Goal: Task Accomplishment & Management: Complete application form

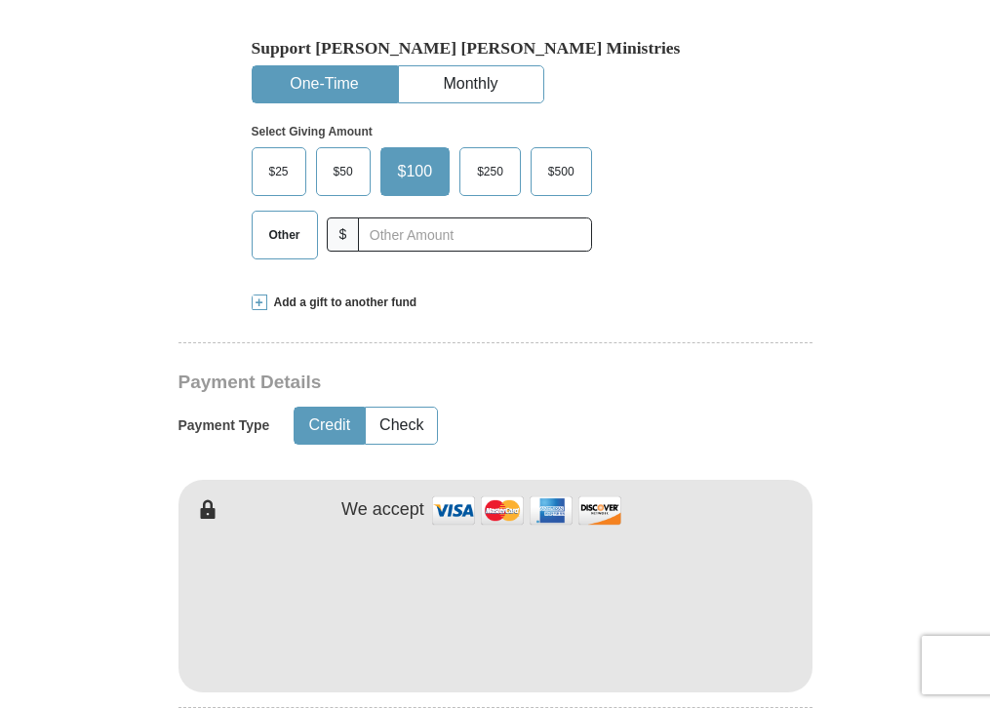
scroll to position [666, 0]
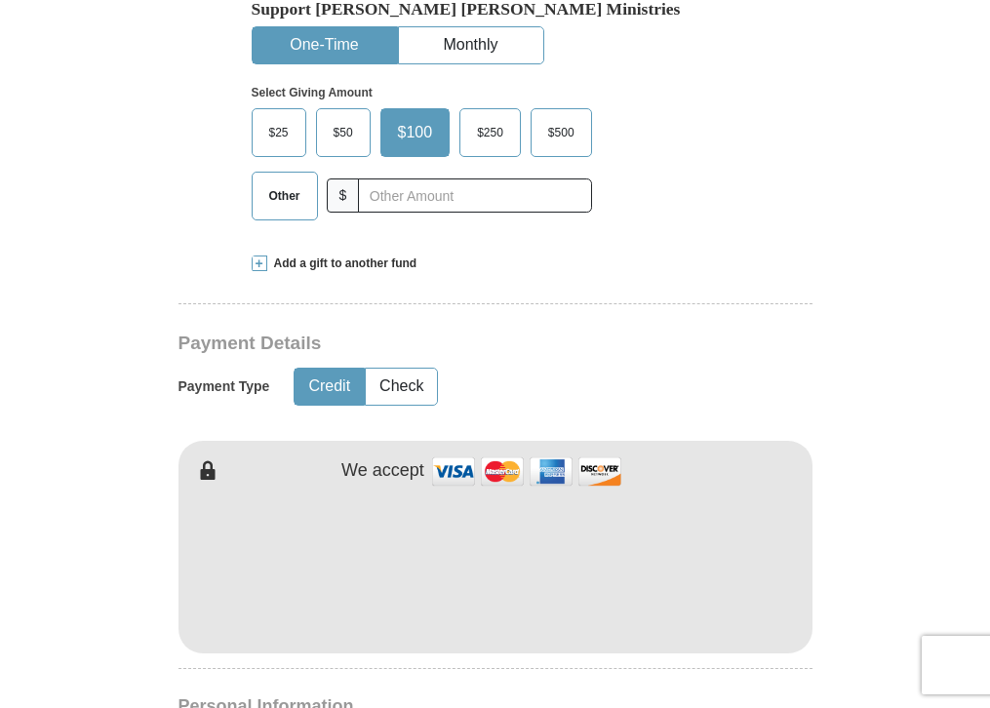
click at [92, 529] on form "Already have an account? Sign in for faster giving. Don't have an account? Crea…" at bounding box center [495, 608] width 916 height 2393
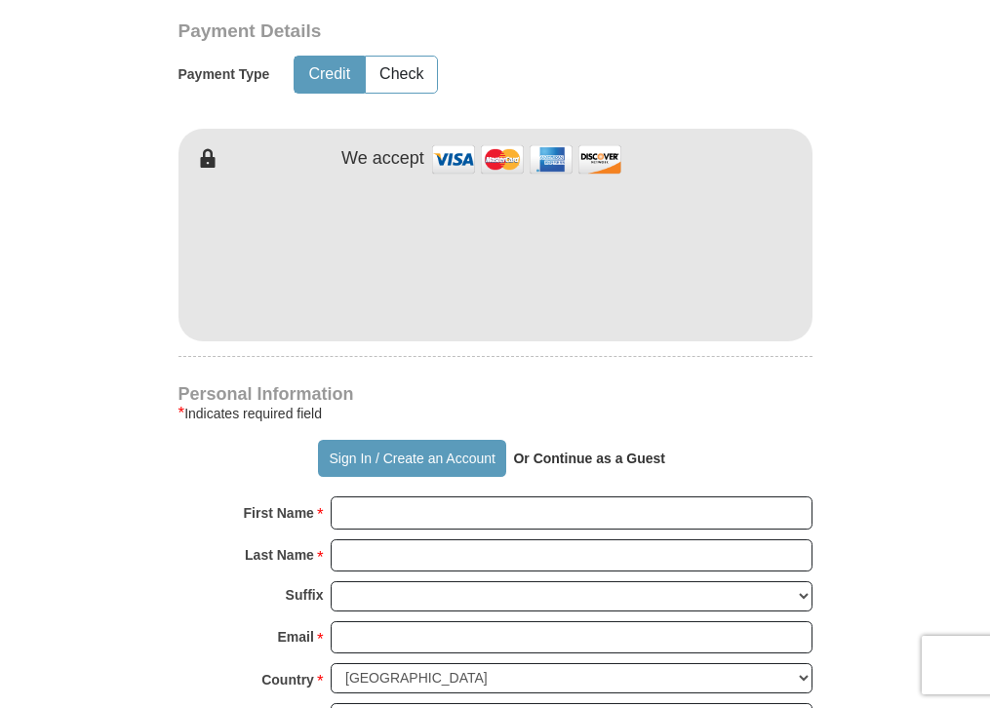
scroll to position [1017, 0]
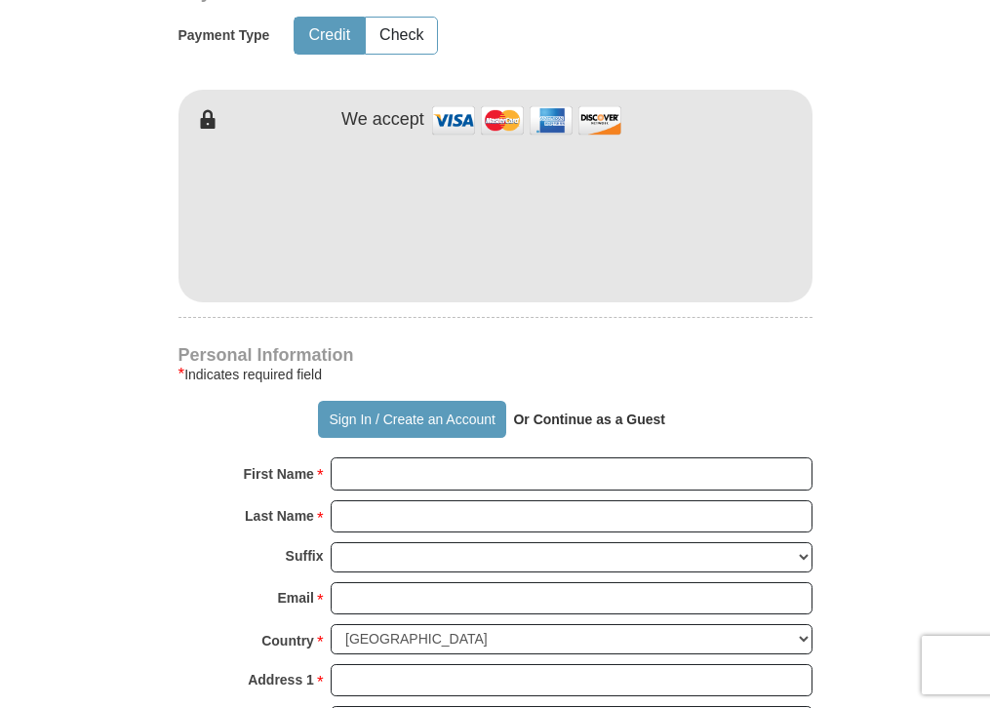
click at [639, 411] on strong "Or Continue as a Guest" at bounding box center [589, 419] width 152 height 16
click at [560, 411] on strong "Or Continue as a Guest" at bounding box center [589, 419] width 152 height 16
click at [641, 411] on strong "Or Continue as a Guest" at bounding box center [589, 419] width 152 height 16
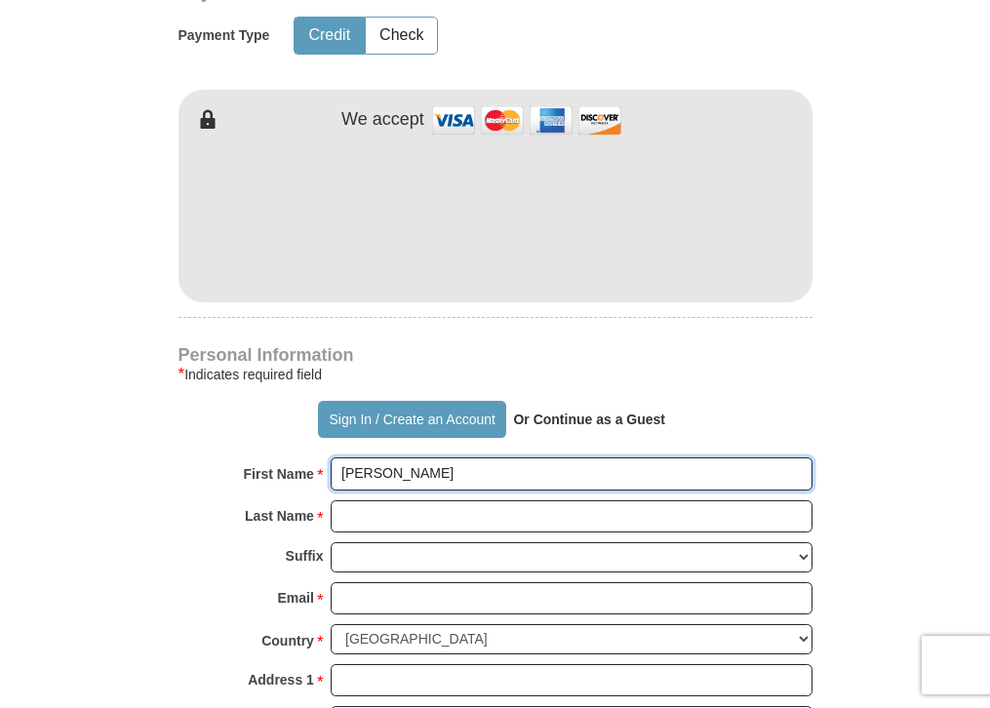
type input "[PERSON_NAME]"
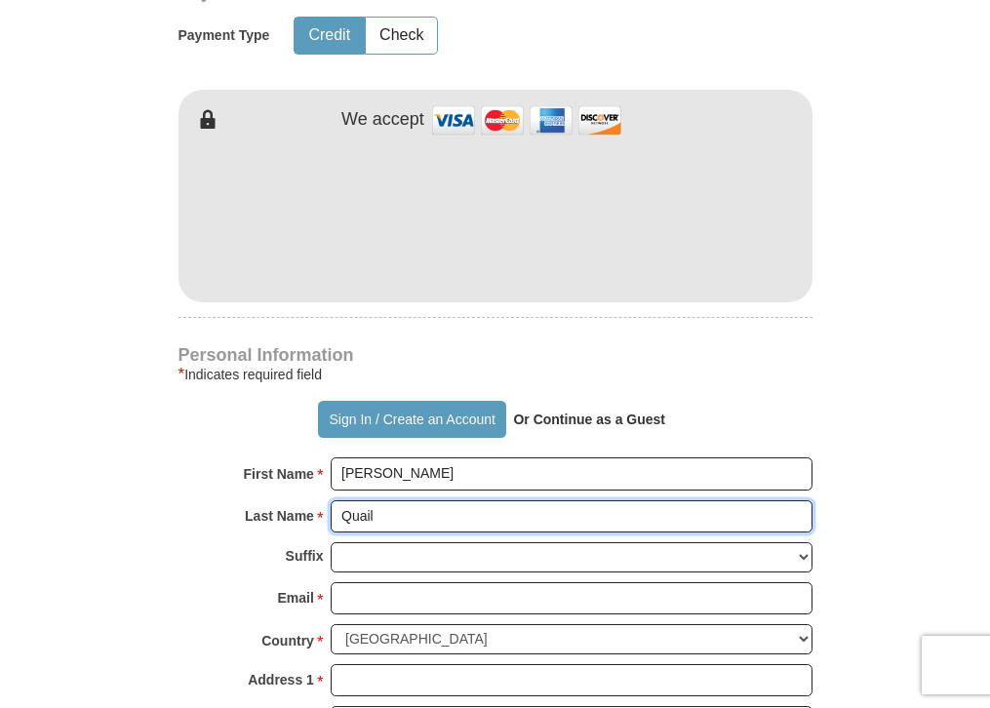
type input "Quail"
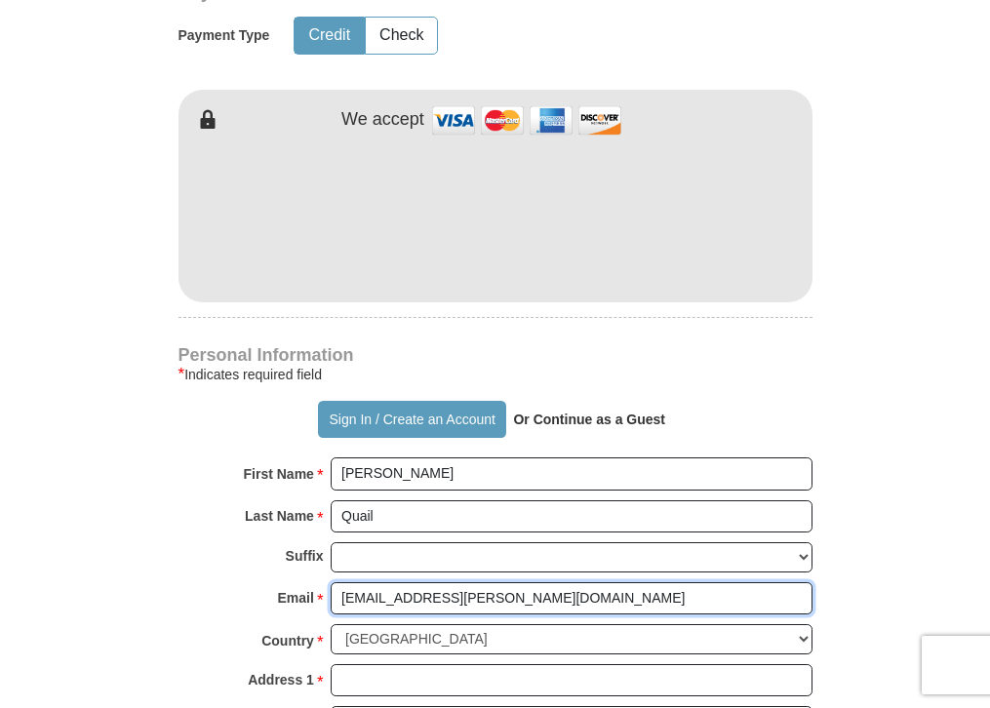
type input "[EMAIL_ADDRESS][PERSON_NAME][DOMAIN_NAME]"
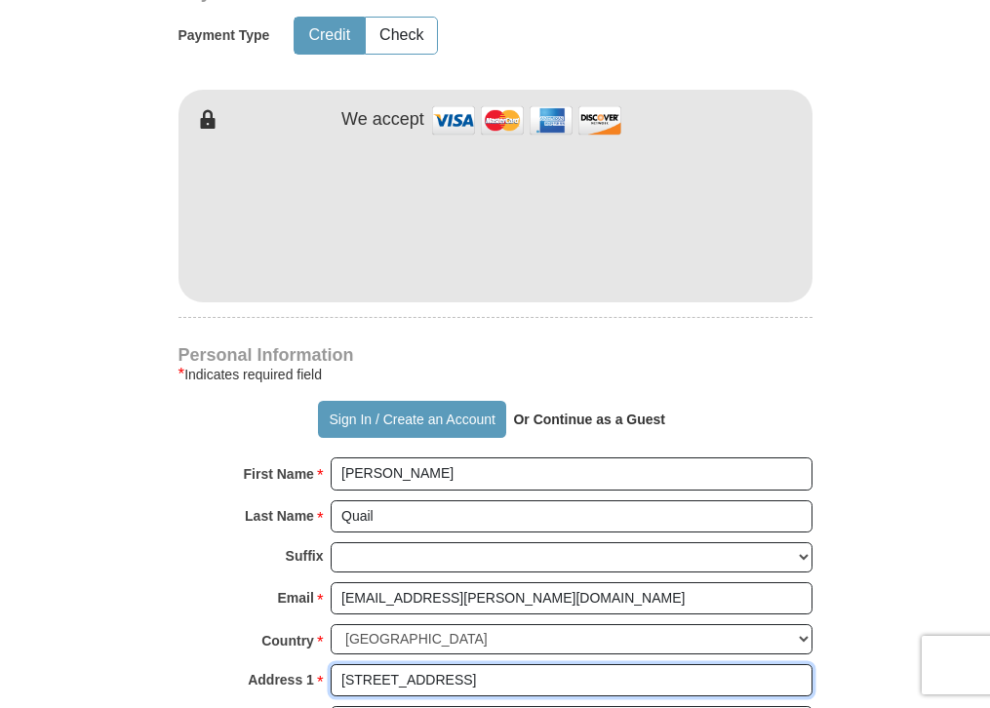
type input "[STREET_ADDRESS]"
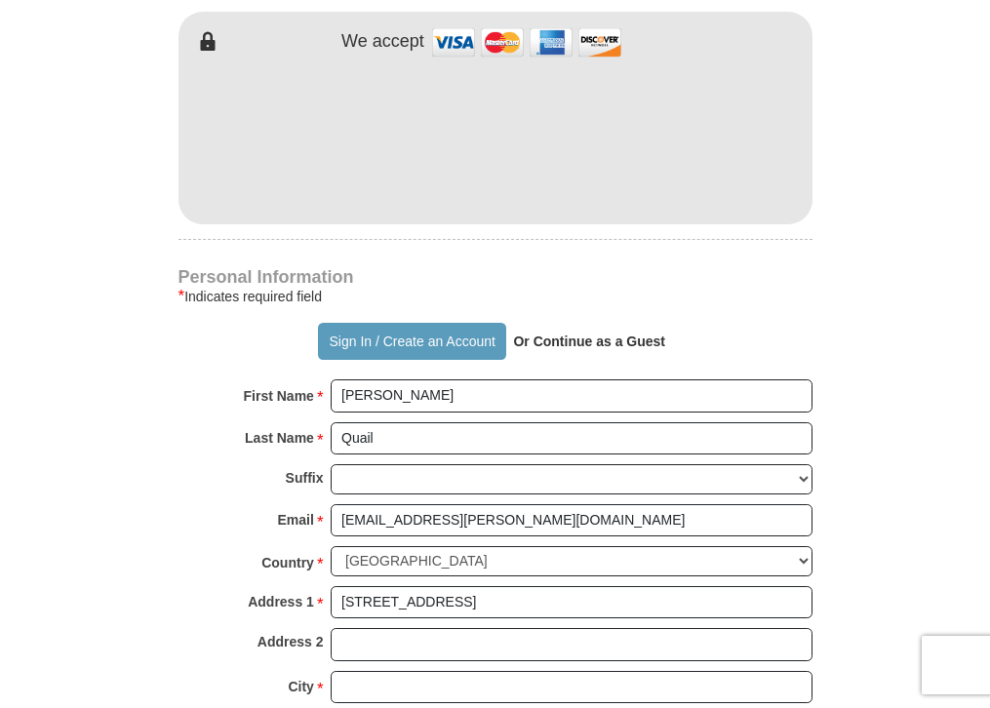
scroll to position [1134, 0]
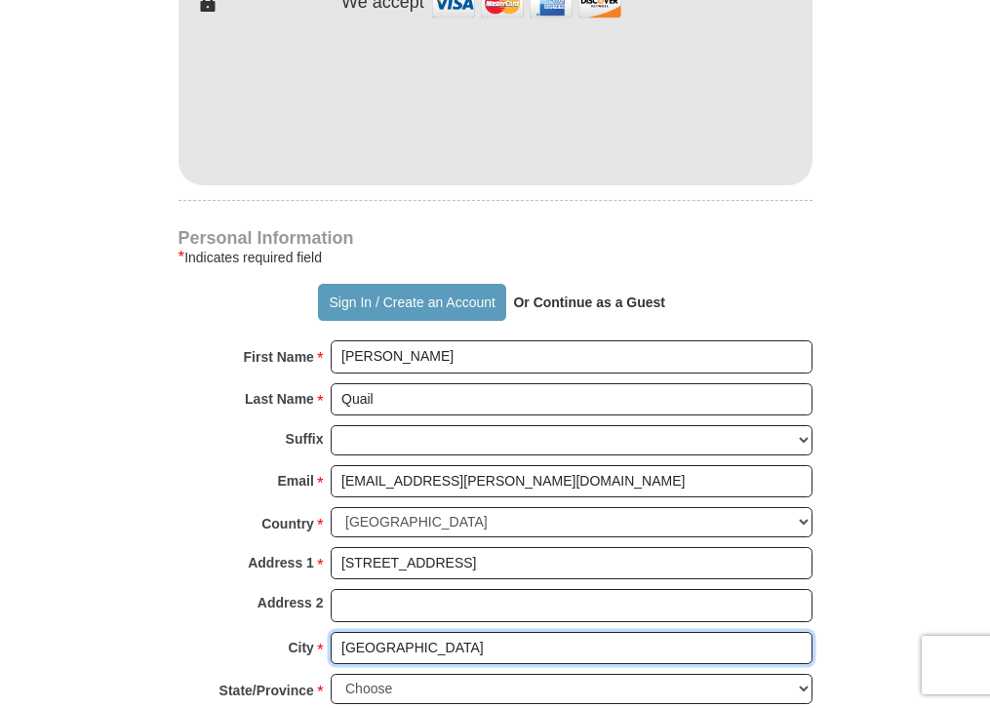
type input "[GEOGRAPHIC_DATA]"
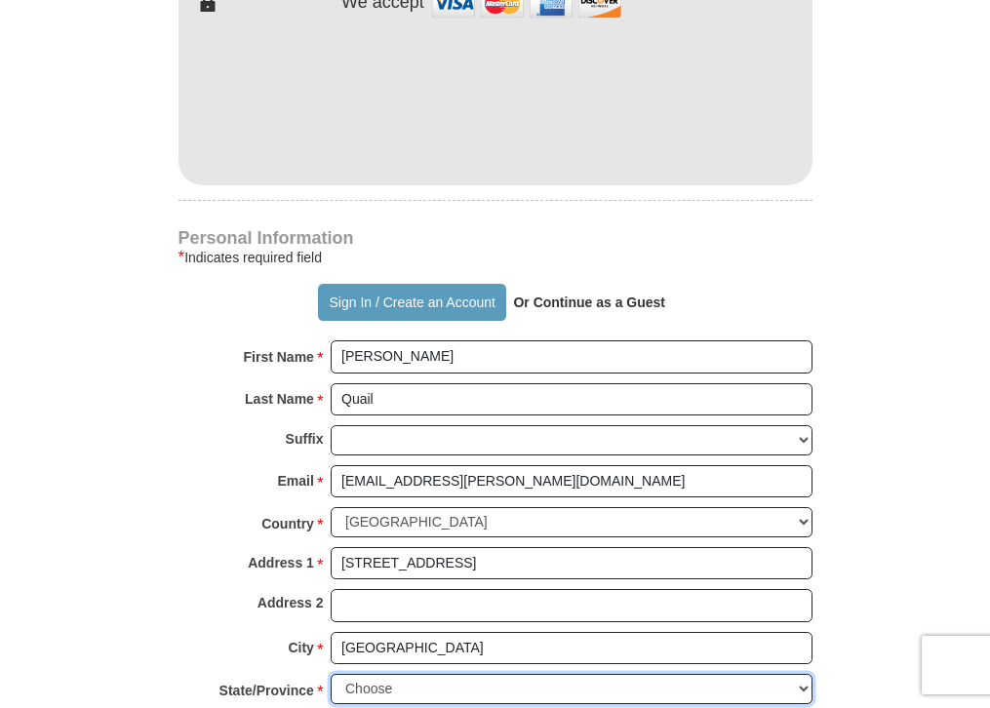
select select "SD"
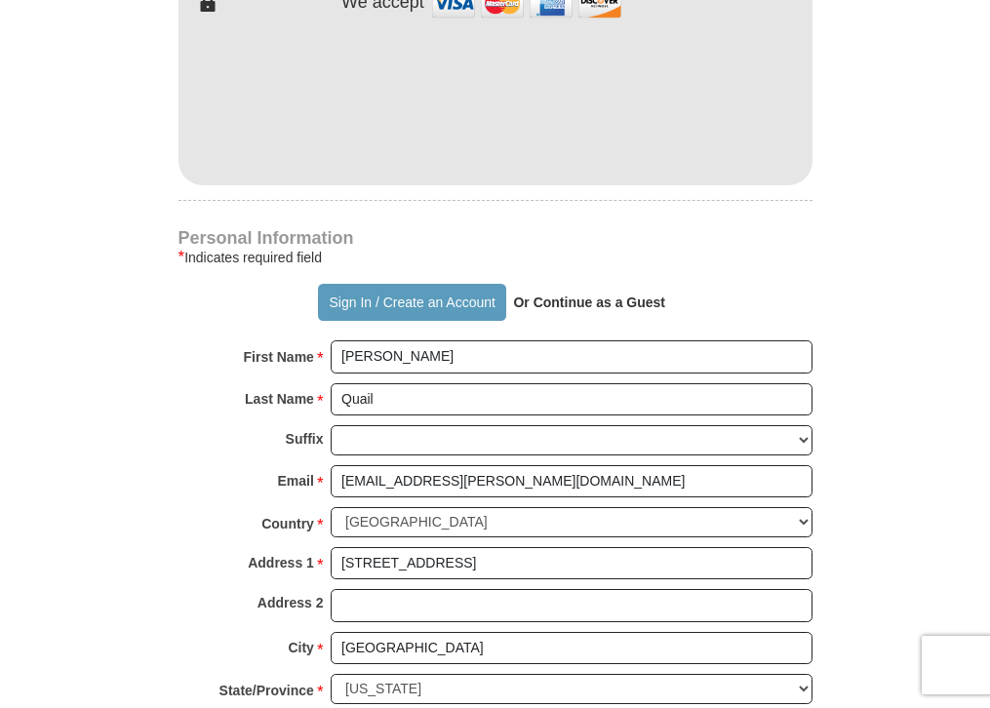
type input "57105"
click at [118, 627] on form "Already have an account? Sign in for faster giving. Don't have an account? Crea…" at bounding box center [495, 140] width 916 height 2393
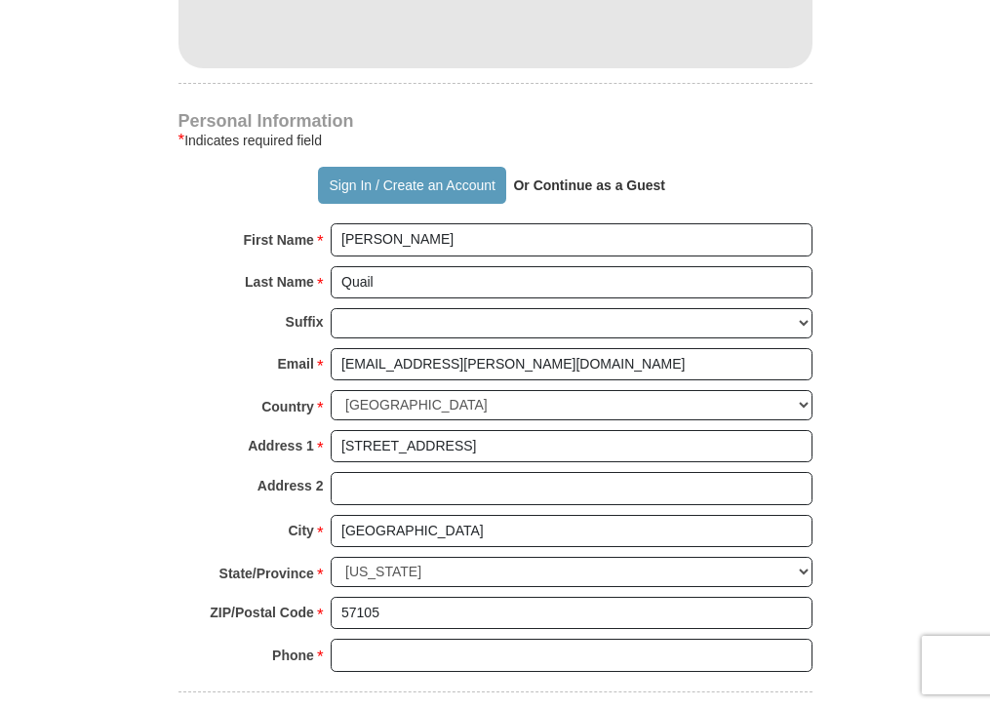
scroll to position [1290, 0]
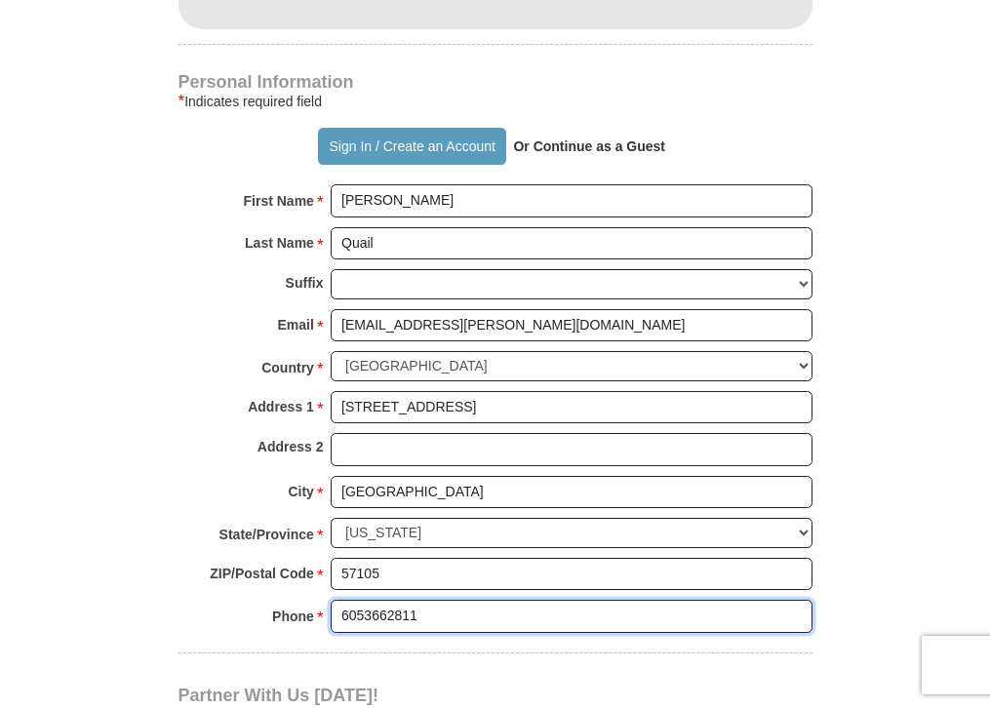
type input "6053662811"
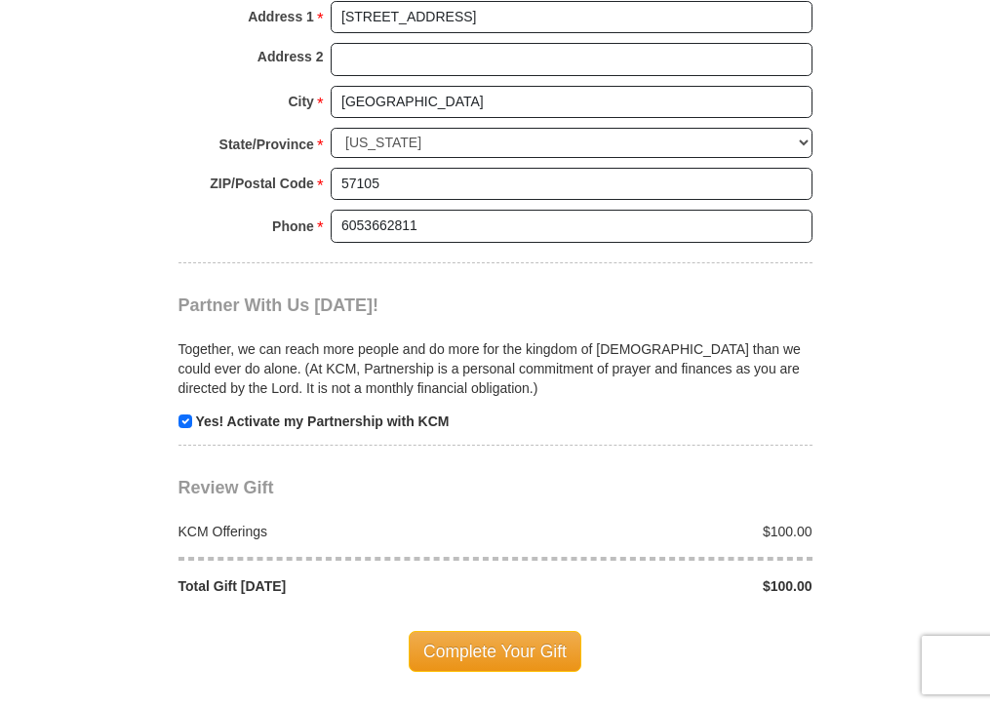
scroll to position [1719, 0]
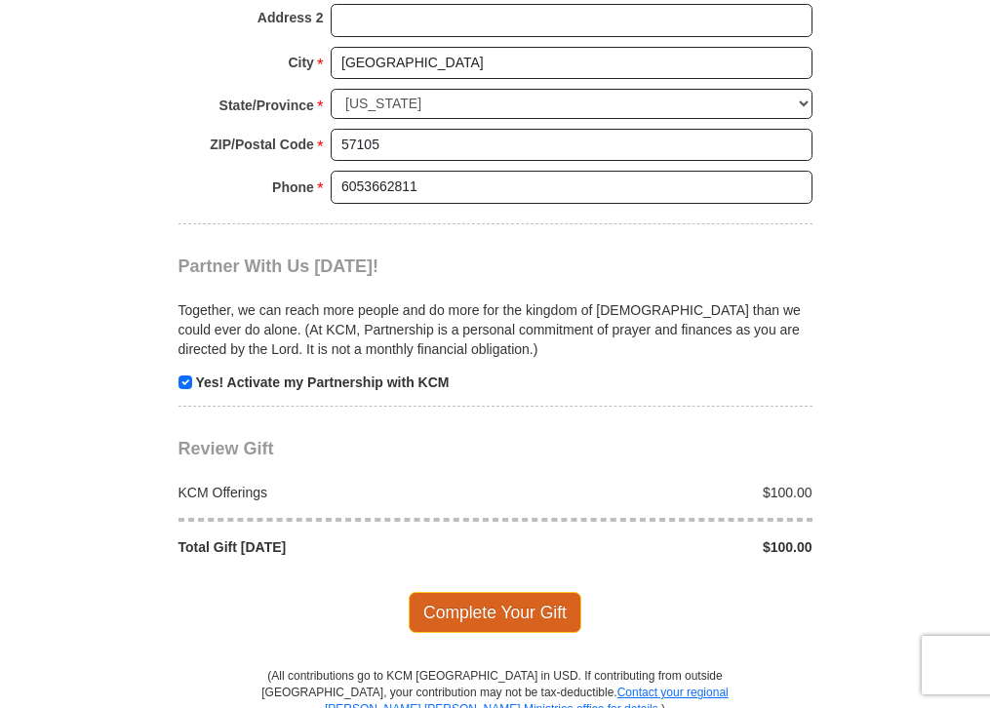
click at [455, 592] on span "Complete Your Gift" at bounding box center [494, 612] width 173 height 41
